Goal: Use online tool/utility: Use online tool/utility

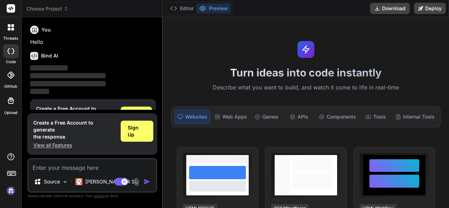
scroll to position [23, 0]
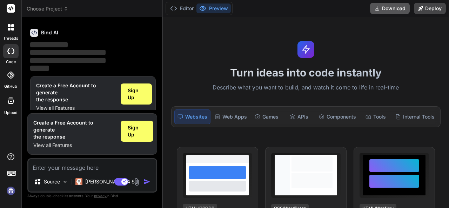
click at [382, 8] on button "Download" at bounding box center [390, 8] width 40 height 11
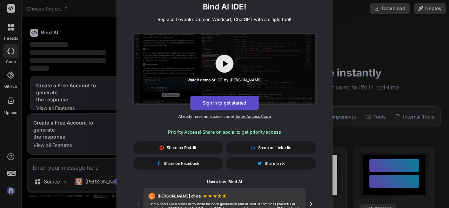
click at [222, 110] on button "Sign in to get started" at bounding box center [224, 103] width 68 height 15
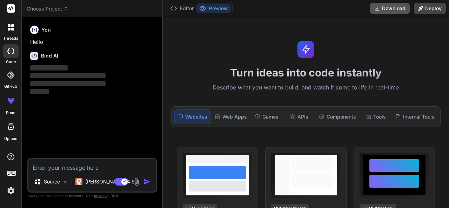
click at [378, 9] on icon at bounding box center [377, 9] width 4 height 4
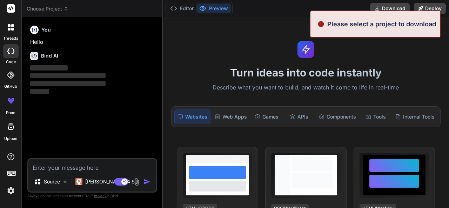
click at [271, 40] on div "Turn ideas into code instantly Describe what you want to build, and watch it co…" at bounding box center [306, 112] width 286 height 191
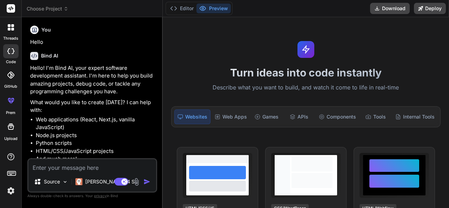
scroll to position [24, 0]
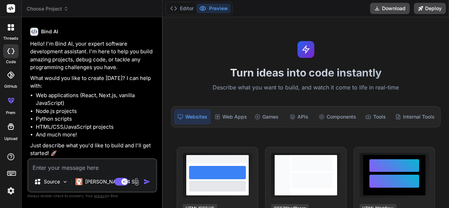
click at [59, 164] on textarea at bounding box center [92, 165] width 128 height 13
type textarea "x"
type textarea "i"
type textarea "x"
type textarea "i"
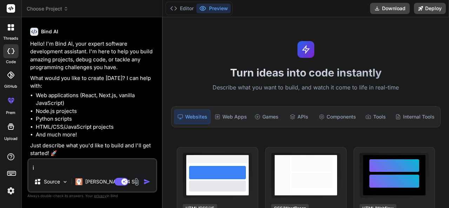
type textarea "x"
type textarea "i a"
type textarea "x"
type textarea "i al"
type textarea "x"
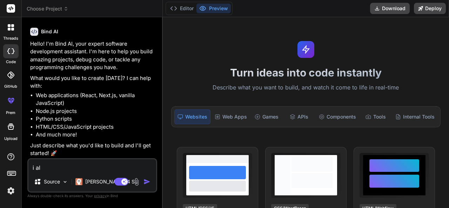
type textarea "i alr"
type textarea "x"
type textarea "i alre"
type textarea "x"
type textarea "i alrea"
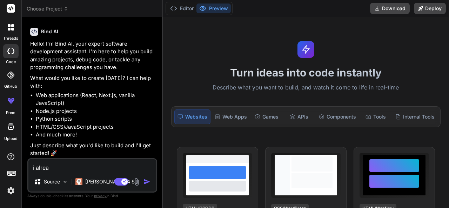
type textarea "x"
type textarea "i alread"
type textarea "x"
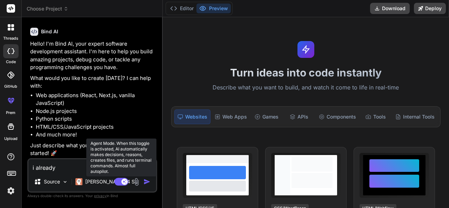
type textarea "i already"
click at [119, 185] on rect at bounding box center [121, 182] width 14 height 8
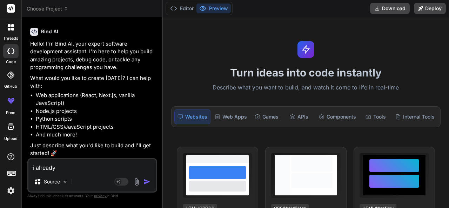
click at [77, 170] on textarea "i already" at bounding box center [92, 165] width 128 height 13
type textarea "x"
type textarea "i already"
type textarea "x"
type textarea "i already g"
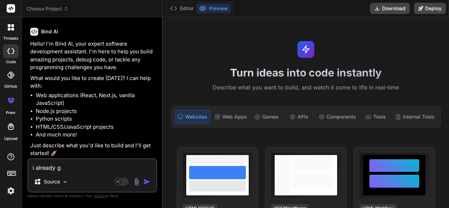
type textarea "x"
type textarea "i already"
type textarea "x"
type textarea "i already h"
type textarea "x"
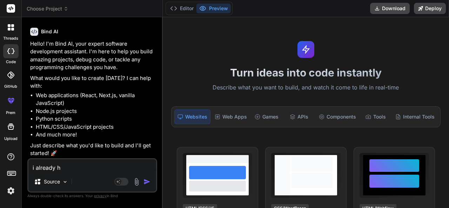
type textarea "i already ha"
type textarea "x"
type textarea "i already hav"
type textarea "x"
type textarea "i already have"
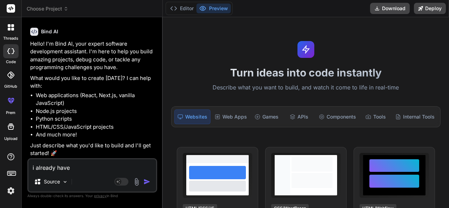
type textarea "x"
type textarea "i already have"
type textarea "x"
type textarea "i already have a"
type textarea "x"
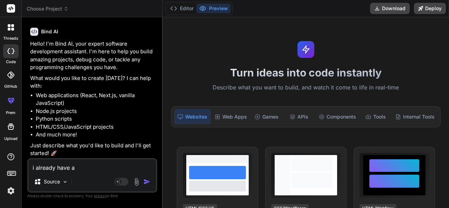
type textarea "i already have a"
type textarea "x"
type textarea "i already have a p"
type textarea "x"
type textarea "i already have a pro"
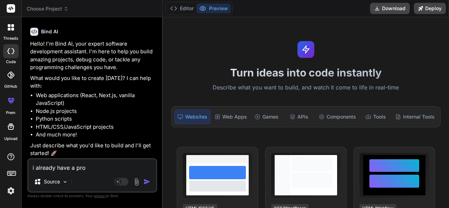
type textarea "x"
type textarea "i already have a proj"
type textarea "x"
type textarea "i already have a proje"
type textarea "x"
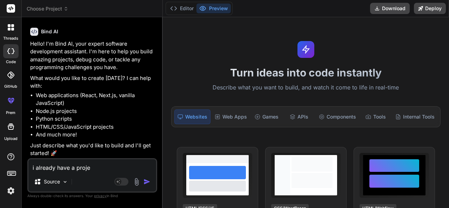
type textarea "i already have a projec"
type textarea "x"
type textarea "i already have a project"
type textarea "x"
type textarea "i already have a project"
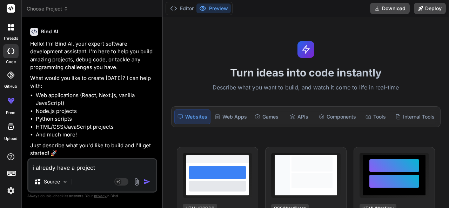
type textarea "x"
type textarea "i already have a project c"
type textarea "x"
type textarea "i already have a project ca"
type textarea "x"
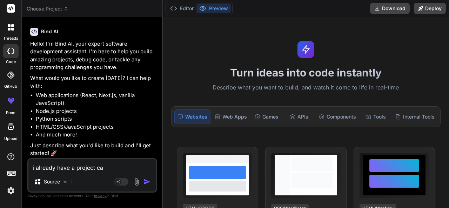
type textarea "i already have a project can"
type textarea "x"
type textarea "i already have a project can't"
type textarea "x"
type textarea "i already have a project can't"
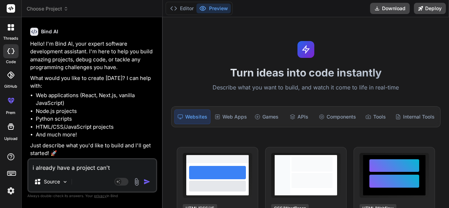
type textarea "x"
type textarea "i already have a project can't i"
type textarea "x"
type textarea "i already have a project can't i"
type textarea "x"
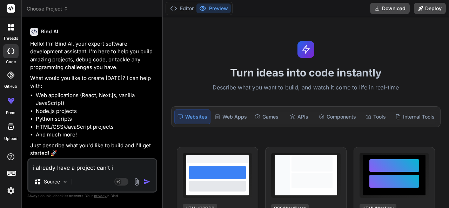
type textarea "i already have a project can't i d"
type textarea "x"
type textarea "i already have a project can't i don"
type textarea "x"
type textarea "i already have a project can't i donw"
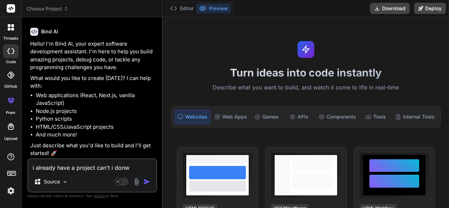
type textarea "x"
type textarea "i already have a project can't i don"
type textarea "x"
type textarea "i already have a project can't i do"
type textarea "x"
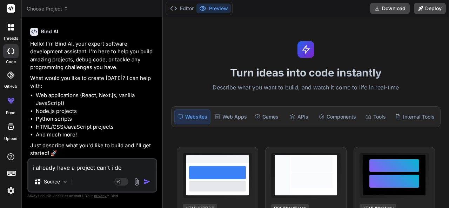
type textarea "i already have a project can't i dow"
type textarea "x"
type textarea "i already have a project can't i down"
type textarea "x"
type textarea "i already have a project can't i downl"
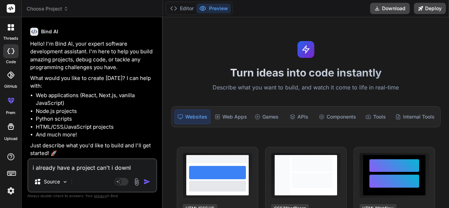
type textarea "x"
type textarea "i already have a project can't i downlo"
type textarea "x"
type textarea "i already have a project can't i downloa"
type textarea "x"
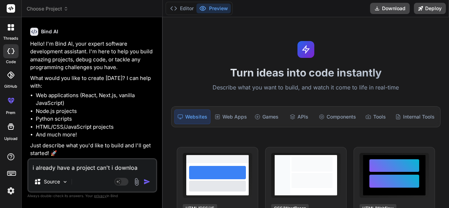
type textarea "i already have a project can't i download"
type textarea "x"
type textarea "i already have a project can't i download"
type textarea "x"
type textarea "i already have a project can't i download y"
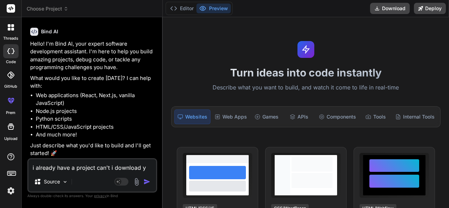
type textarea "x"
type textarea "i already have a project can't i download yo"
type textarea "x"
type textarea "i already have a project can't i download you"
type textarea "x"
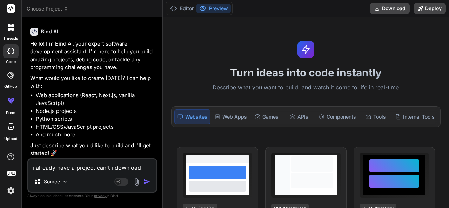
type textarea "i already have a project can't i download you"
type textarea "x"
type textarea "i already have a project can't i download you a"
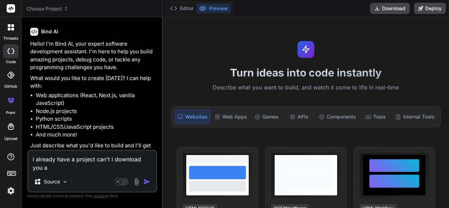
type textarea "x"
type textarea "i already have a project can't i download you an"
type textarea "x"
type textarea "i already have a project can't i download you and"
type textarea "x"
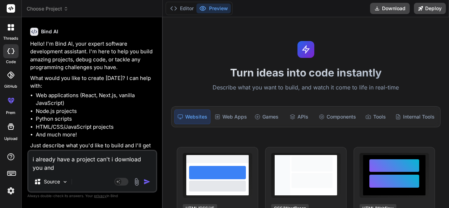
type textarea "i already have a project can't i download you and"
type textarea "x"
type textarea "i already have a project can't i download you and o"
type textarea "x"
type textarea "i already have a project can't i download you and op"
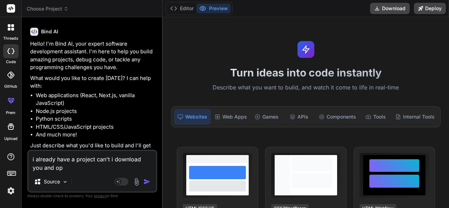
type textarea "x"
type textarea "i already have a project can't i download you and ope"
type textarea "x"
type textarea "i already have a project can't i download you and open"
type textarea "x"
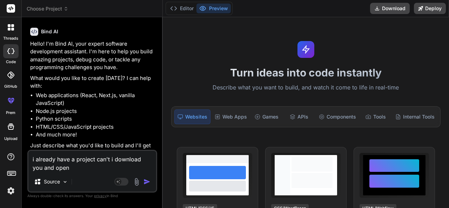
type textarea "i already have a project can't i download you and open p"
type textarea "x"
type textarea "i already have a project can't i download you and open pr"
type textarea "x"
type textarea "i already have a project can't i download you and open proj"
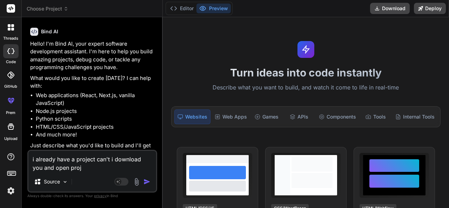
type textarea "x"
type textarea "i already have a project can't i download you and open proje"
type textarea "x"
type textarea "i already have a project can't i download you and open projec"
type textarea "x"
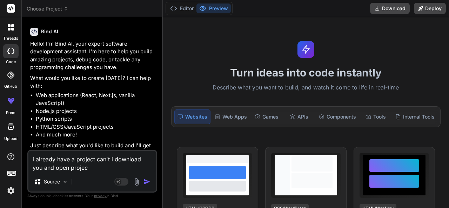
type textarea "i already have a project can't i download you and open project"
type textarea "x"
type textarea "i already have a project can't i download you and open project"
type textarea "x"
type textarea "i already have a project can't i download you and open project i"
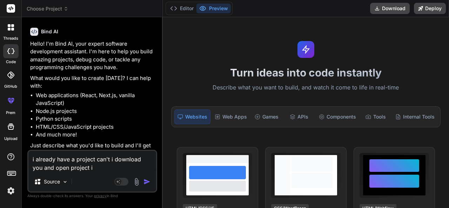
type textarea "x"
type textarea "i already have a project can't i download you and open project in"
type textarea "x"
type textarea "i already have a project can't i download you and open project in"
type textarea "x"
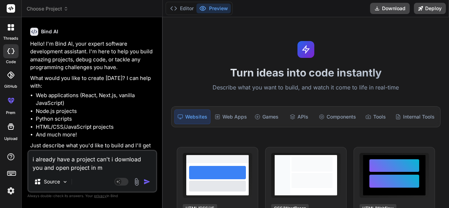
type textarea "i already have a project can't i download you and open project in my"
type textarea "x"
type textarea "i already have a project can't i download you and open project in my"
type textarea "x"
type textarea "i already have a project can't i download you and open project in my p"
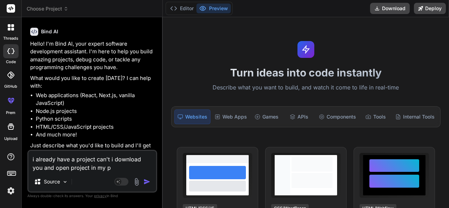
type textarea "x"
type textarea "i already have a project can't i download you and open project in my pc"
type textarea "x"
type textarea "i already have a project can't i download you and open project in my pc"
type textarea "x"
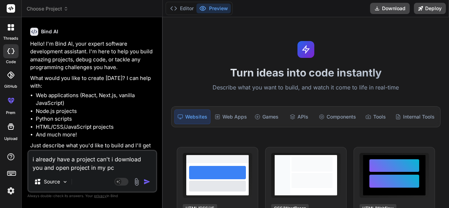
type textarea "i already have a project can't i download you and open project in my pc ?"
type textarea "x"
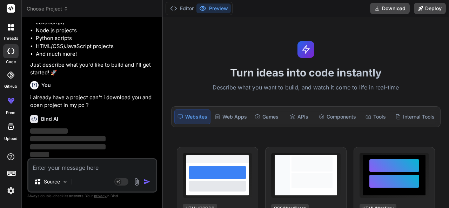
scroll to position [105, 0]
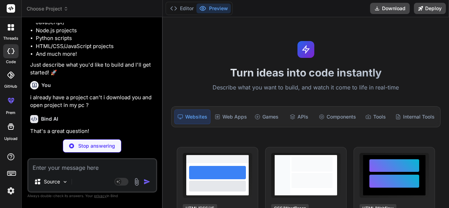
type textarea "x"
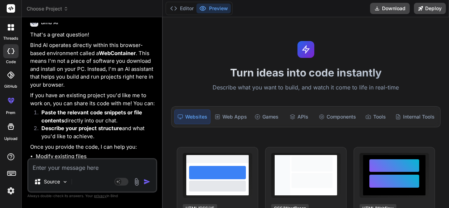
scroll to position [270, 0]
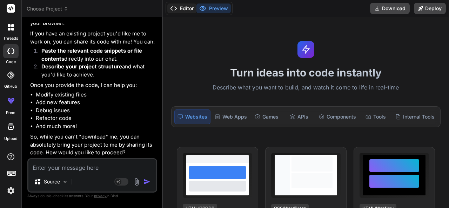
click at [185, 12] on button "Editor" at bounding box center [181, 9] width 29 height 10
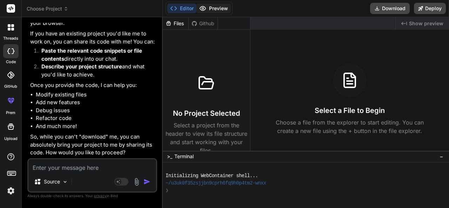
click at [216, 6] on button "Preview" at bounding box center [213, 9] width 34 height 10
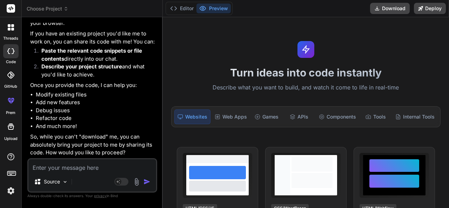
click at [12, 28] on icon at bounding box center [12, 29] width 3 height 3
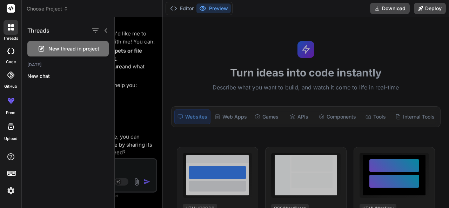
click at [47, 48] on div "New thread in project" at bounding box center [67, 48] width 81 height 15
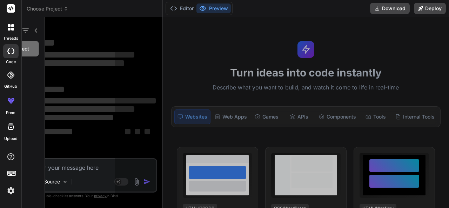
scroll to position [22, 0]
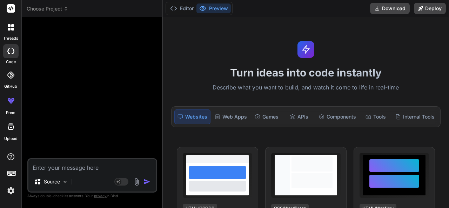
click at [57, 7] on span "Choose Project" at bounding box center [48, 8] width 42 height 7
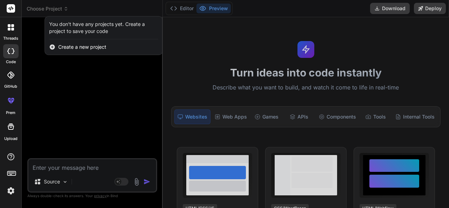
click at [72, 45] on span "Create a new project" at bounding box center [82, 47] width 48 height 7
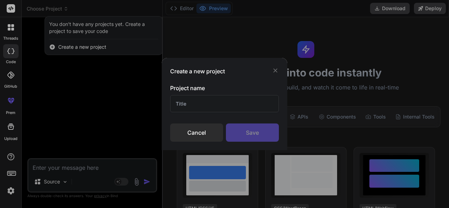
click at [196, 101] on input "text" at bounding box center [224, 103] width 109 height 17
click at [278, 70] on icon at bounding box center [275, 70] width 7 height 7
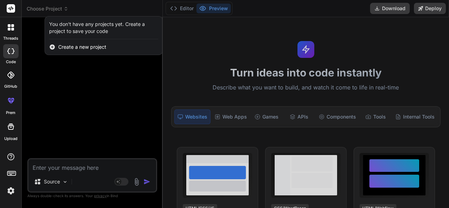
click at [11, 11] on rect at bounding box center [11, 8] width 8 height 8
click at [11, 12] on rect at bounding box center [11, 8] width 8 height 8
click at [41, 82] on div at bounding box center [224, 104] width 449 height 208
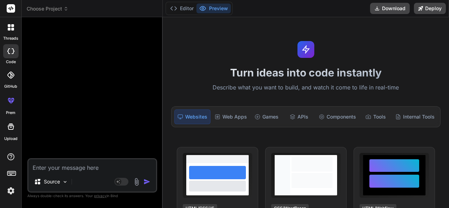
click at [7, 4] on icon at bounding box center [11, 8] width 8 height 8
click at [11, 8] on icon at bounding box center [10, 8] width 5 height 4
click at [13, 26] on icon at bounding box center [12, 25] width 3 height 3
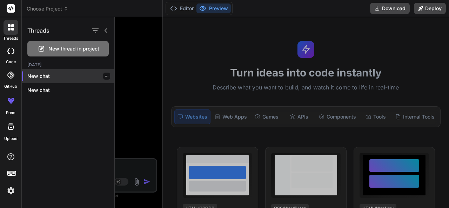
click at [105, 78] on icon "button" at bounding box center [107, 76] width 4 height 4
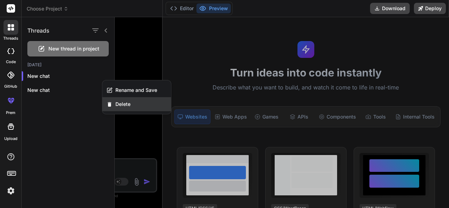
click at [121, 105] on span "Delete" at bounding box center [122, 104] width 15 height 7
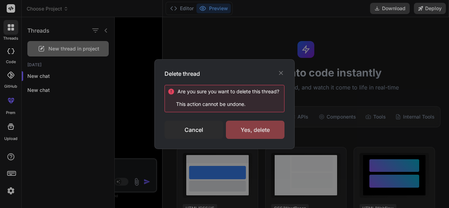
click at [244, 127] on div "Yes, delete" at bounding box center [255, 130] width 59 height 18
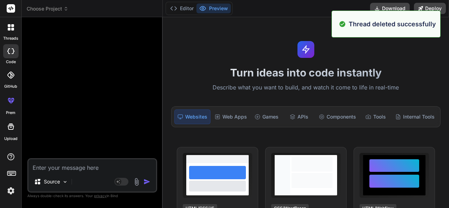
click at [12, 134] on div at bounding box center [10, 126] width 17 height 17
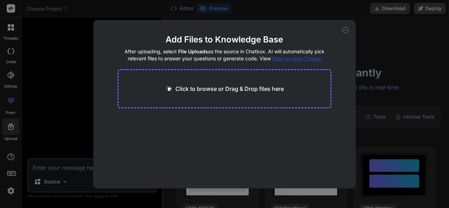
click at [369, 76] on div "Add Files to Knowledge Base After uploading, select File Uploads as the source …" at bounding box center [224, 104] width 449 height 208
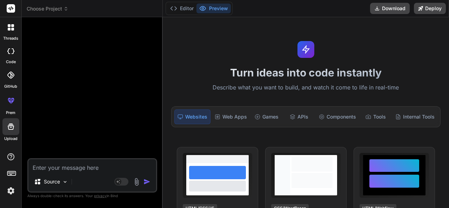
type textarea "x"
click at [10, 171] on icon at bounding box center [12, 173] width 10 height 10
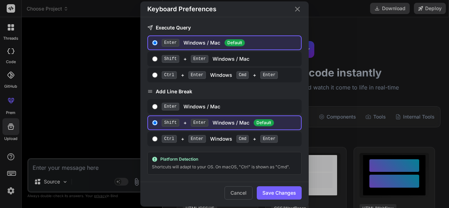
click at [12, 187] on div "Keyboard Preferences Execute Query Enter Windows / Mac Default Shift + Enter Wi…" at bounding box center [224, 104] width 449 height 208
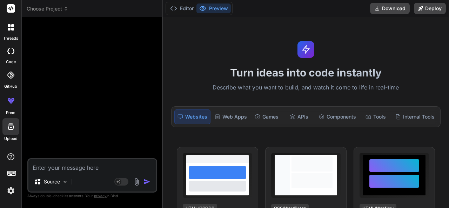
click at [13, 193] on img at bounding box center [11, 191] width 12 height 12
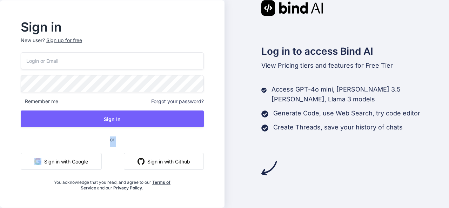
drag, startPoint x: 0, startPoint y: 0, endPoint x: 54, endPoint y: 156, distance: 165.3
click at [54, 156] on div "Sign in New user? Sign up for free Remember me Forgot your password? Sign In or…" at bounding box center [112, 103] width 225 height 207
click at [76, 166] on button "Sign in with Google" at bounding box center [61, 161] width 81 height 17
